Goal: Find specific page/section: Find specific page/section

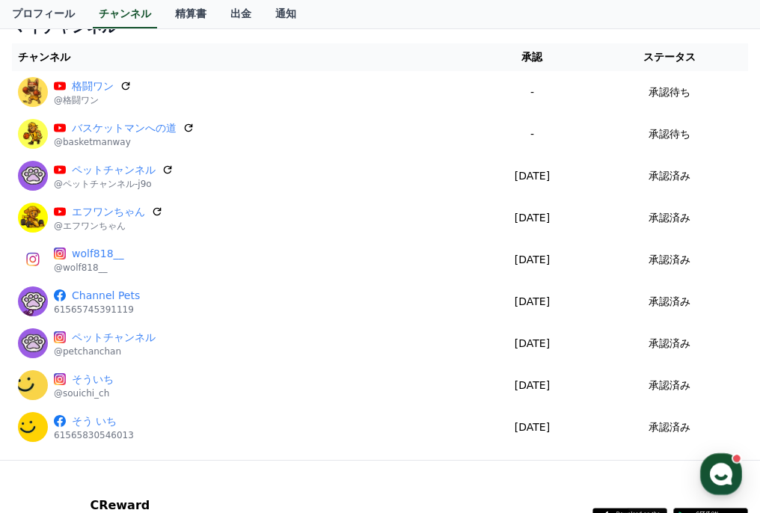
scroll to position [175, 0]
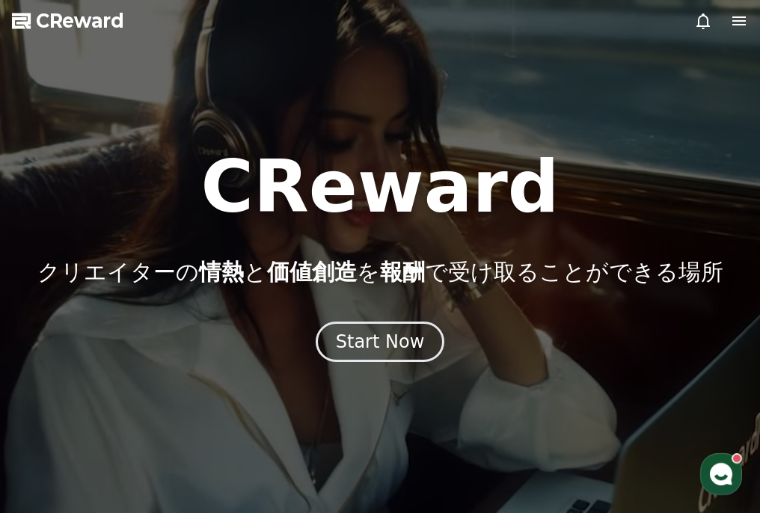
click at [728, 21] on div at bounding box center [721, 21] width 54 height 18
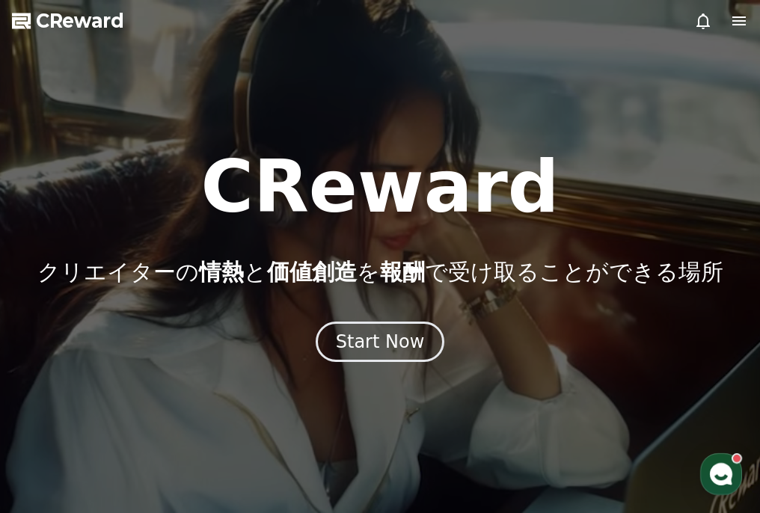
click at [737, 21] on icon at bounding box center [738, 20] width 13 height 9
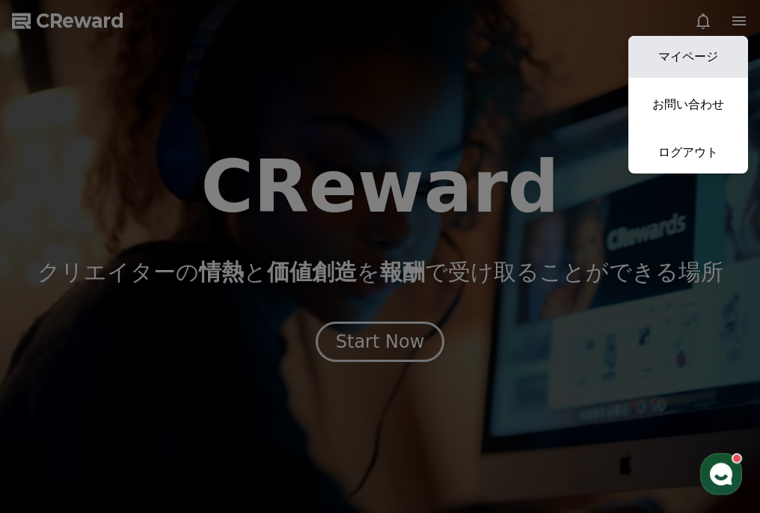
click at [723, 54] on link "マイページ" at bounding box center [688, 57] width 120 height 42
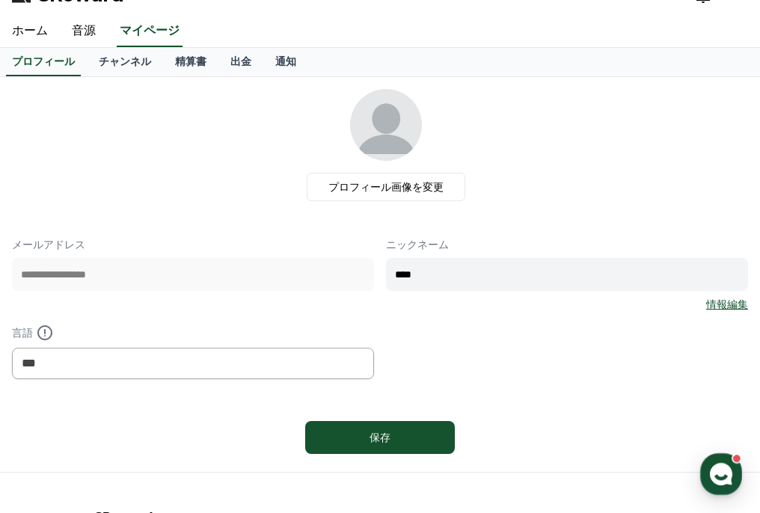
scroll to position [32, 0]
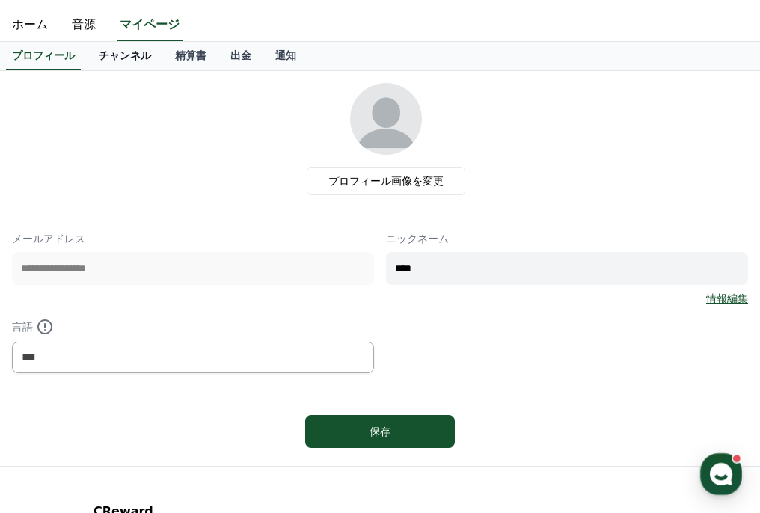
click at [102, 52] on link "チャンネル" at bounding box center [125, 56] width 76 height 28
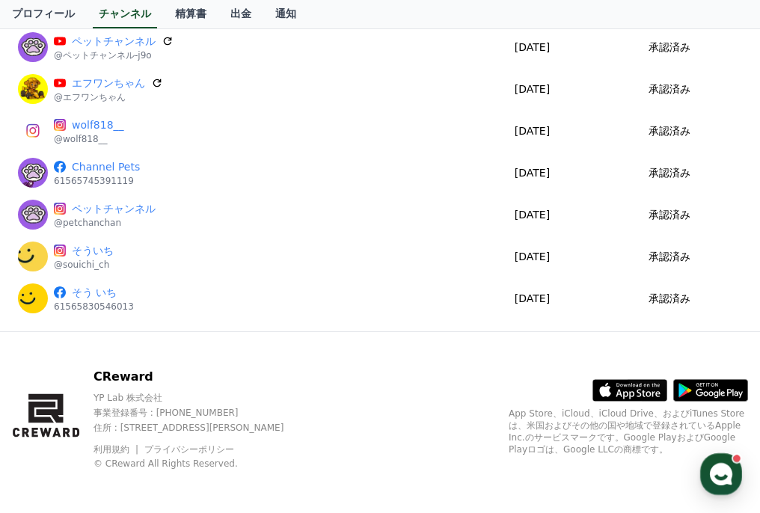
scroll to position [310, 0]
